Goal: Find specific page/section: Find specific page/section

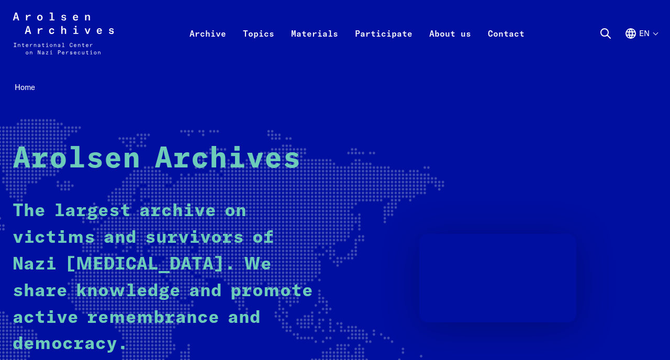
click at [650, 34] on button "en" at bounding box center [641, 46] width 33 height 38
click at [647, 34] on button "en" at bounding box center [641, 46] width 33 height 38
click at [644, 34] on button "en" at bounding box center [641, 46] width 33 height 38
click at [641, 33] on button "en" at bounding box center [641, 46] width 33 height 38
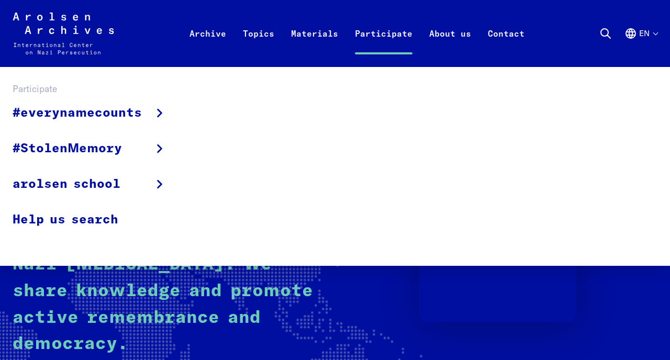
click at [661, 110] on div "#everynamecounts Projects in schools Corporate social responsibility Political …" at bounding box center [335, 166] width 670 height 199
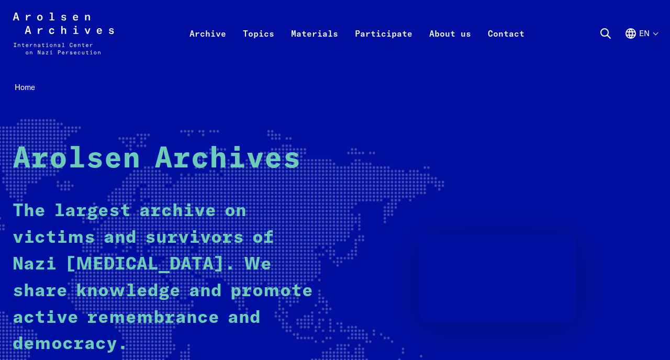
click at [647, 39] on button "en" at bounding box center [641, 46] width 33 height 38
click at [651, 29] on button "en" at bounding box center [641, 46] width 33 height 38
click at [643, 26] on block-lang-switcher "en Language selection Close language selection Deutsch English Français Polski …" at bounding box center [641, 34] width 33 height 38
click at [641, 37] on button "en" at bounding box center [641, 46] width 33 height 38
click at [651, 33] on button "en" at bounding box center [641, 46] width 33 height 38
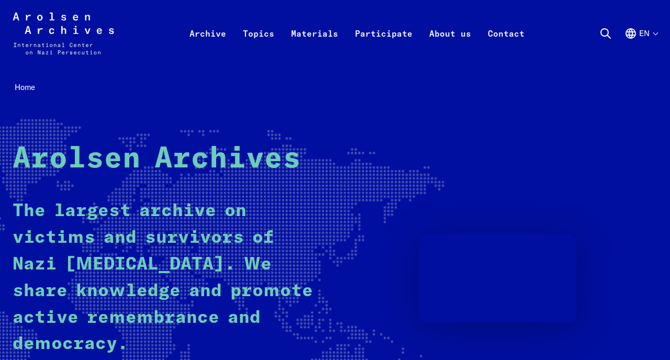
click at [634, 35] on use "English, language selection" at bounding box center [630, 33] width 9 height 9
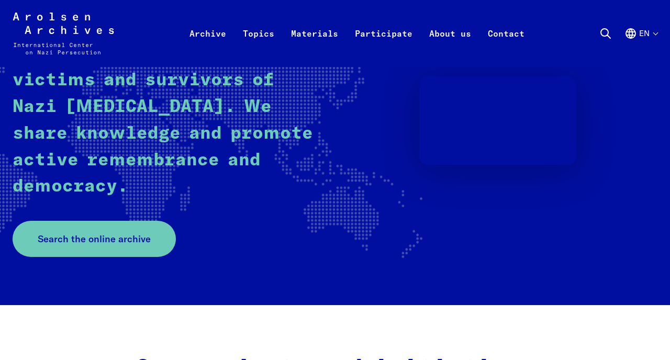
scroll to position [209, 0]
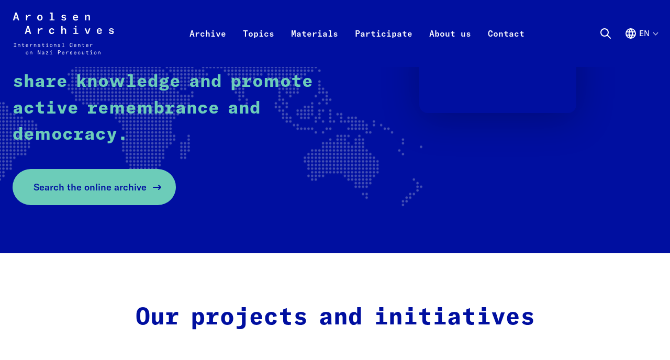
click at [129, 189] on span "Search the online archive" at bounding box center [90, 187] width 113 height 14
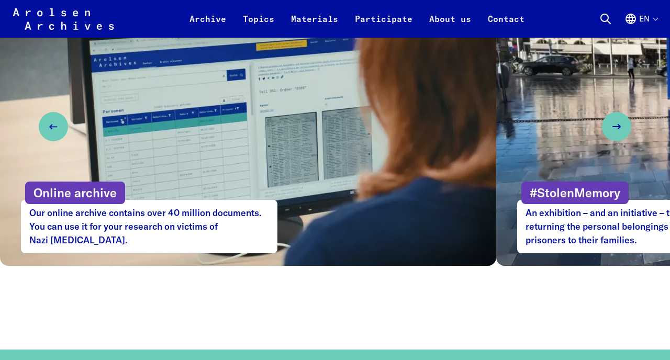
scroll to position [560, 0]
